Goal: Transaction & Acquisition: Purchase product/service

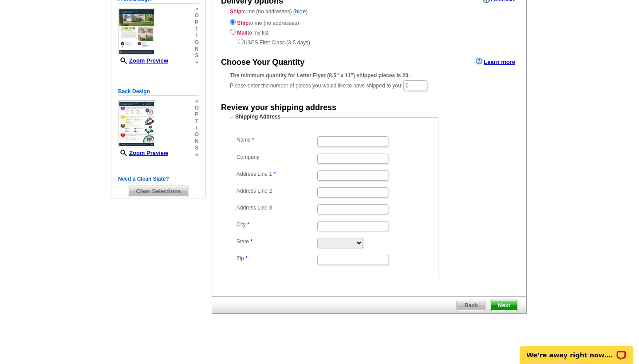
scroll to position [106, 0]
click at [503, 304] on span "Next" at bounding box center [504, 305] width 28 height 11
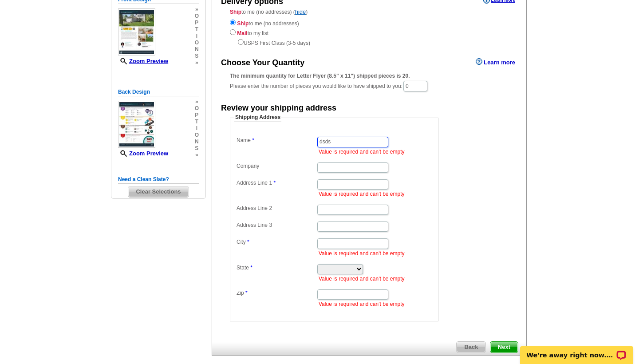
type input "dsds"
type input "sd"
type input "sds"
select select "AK"
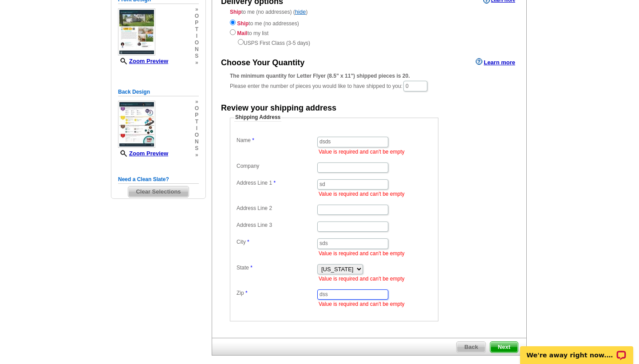
type input "dss"
click at [511, 346] on span "Next" at bounding box center [504, 347] width 28 height 11
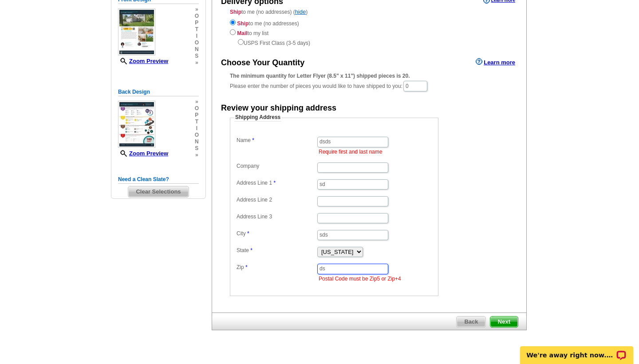
type input "d"
type input "60565"
click at [468, 272] on form "Shipping Address Name dsds Require first and last name Company Address Line 1 s…" at bounding box center [369, 205] width 279 height 182
click at [503, 318] on span "Next" at bounding box center [504, 321] width 28 height 11
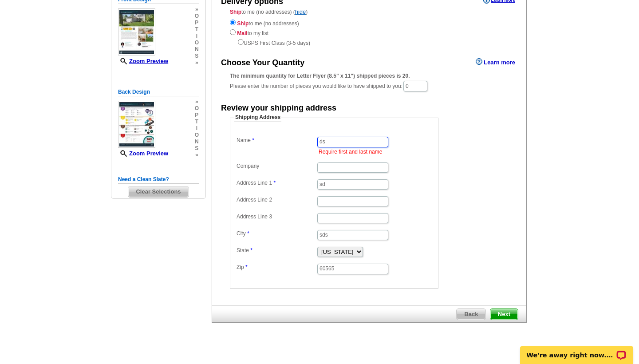
type input "d"
type input "linda"
click at [508, 312] on span "Next" at bounding box center [504, 314] width 28 height 11
type input "linda portillo"
click at [510, 311] on span "Next" at bounding box center [504, 314] width 28 height 11
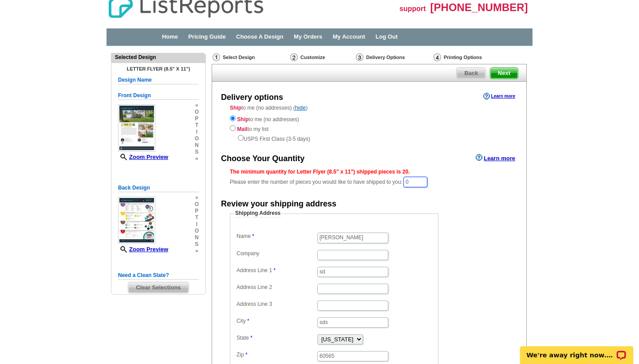
click at [421, 177] on input "0" at bounding box center [415, 182] width 24 height 11
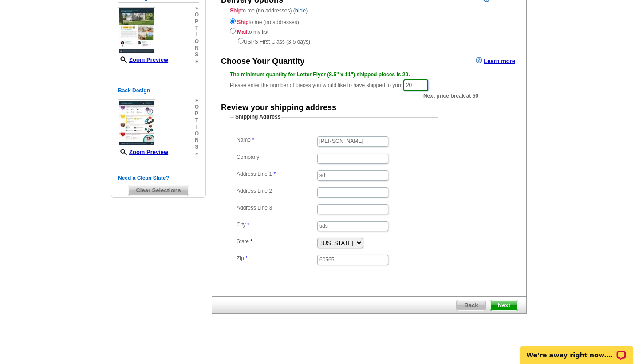
scroll to position [107, 0]
type input "20"
click at [511, 304] on span "Next" at bounding box center [504, 305] width 28 height 11
